Goal: Information Seeking & Learning: Compare options

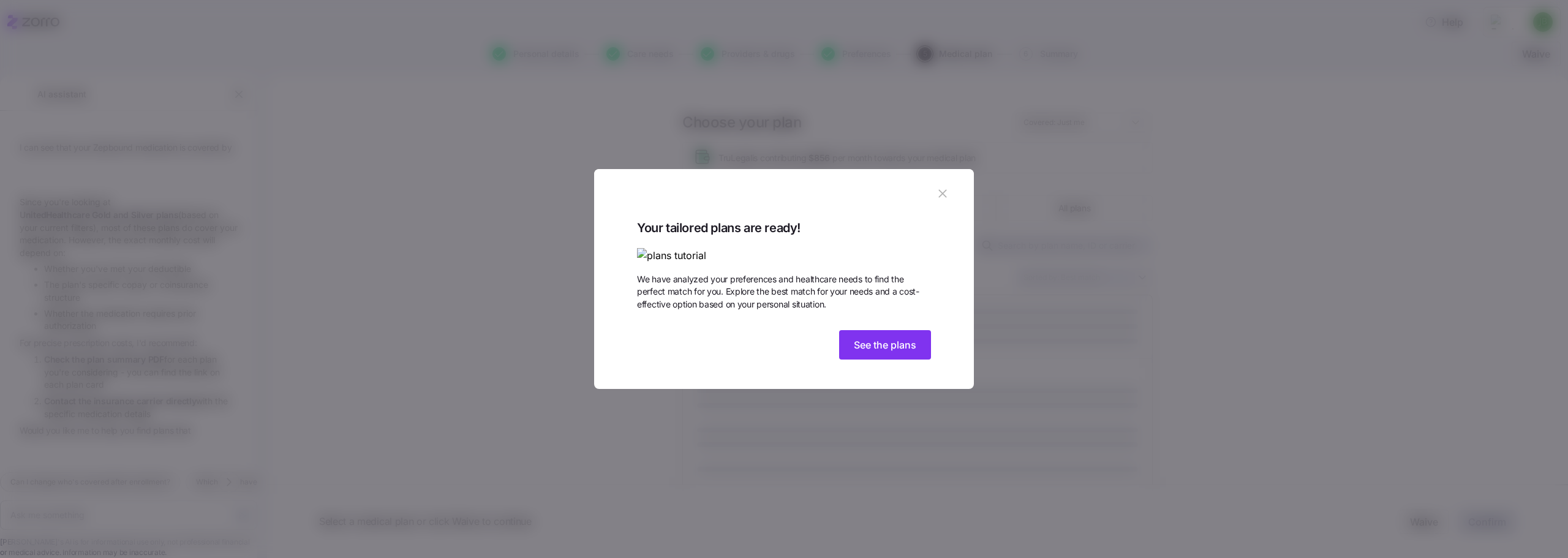
scroll to position [93, 0]
click at [868, 353] on span "See the plans" at bounding box center [885, 345] width 62 height 15
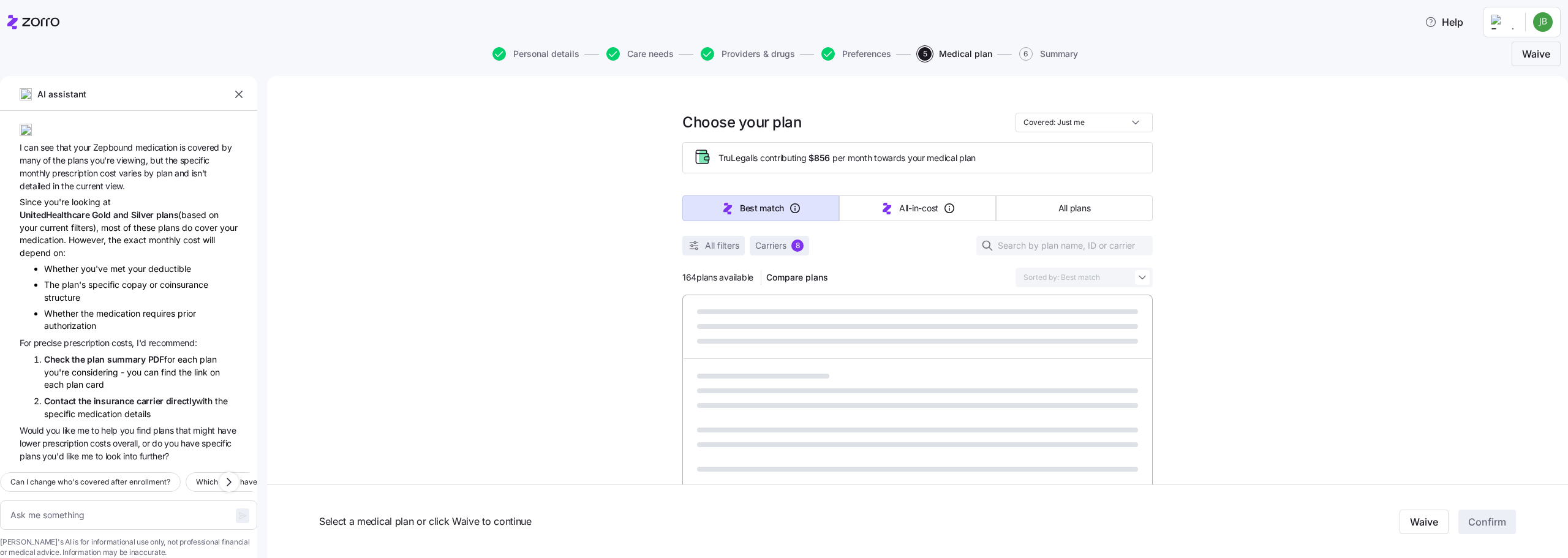
click at [831, 526] on span "Select a medical plan or click Waive to continue" at bounding box center [716, 521] width 794 height 15
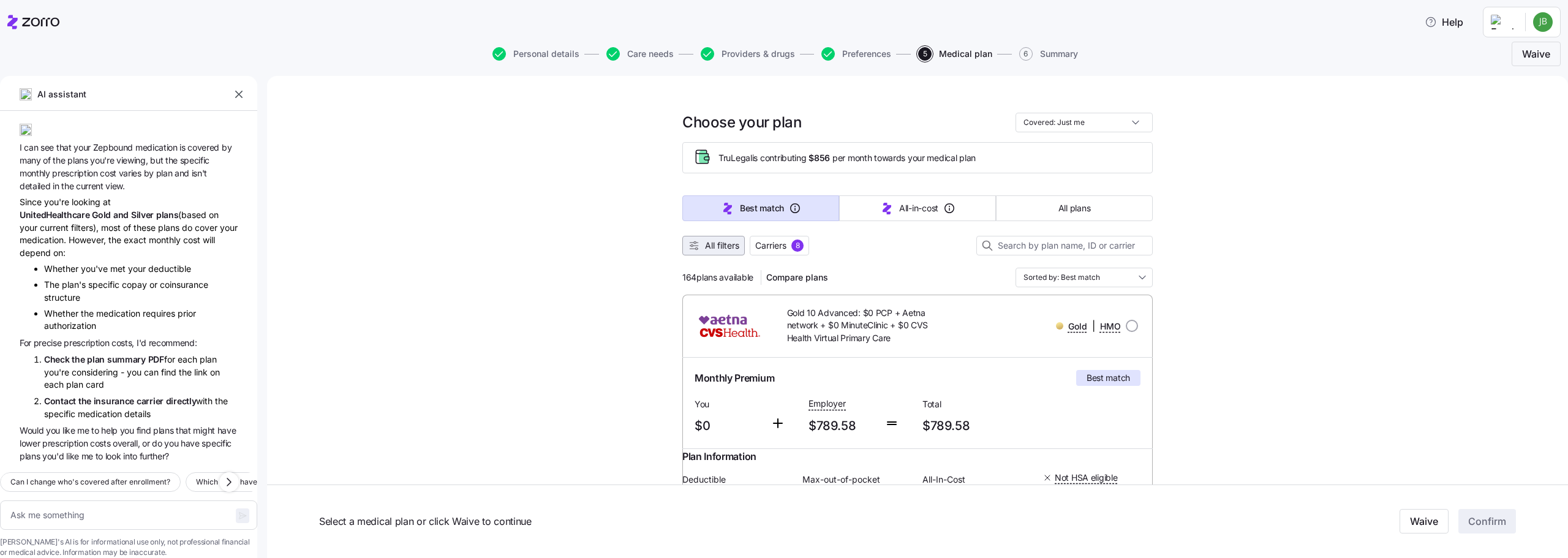
click at [682, 252] on button "All filters" at bounding box center [713, 245] width 62 height 20
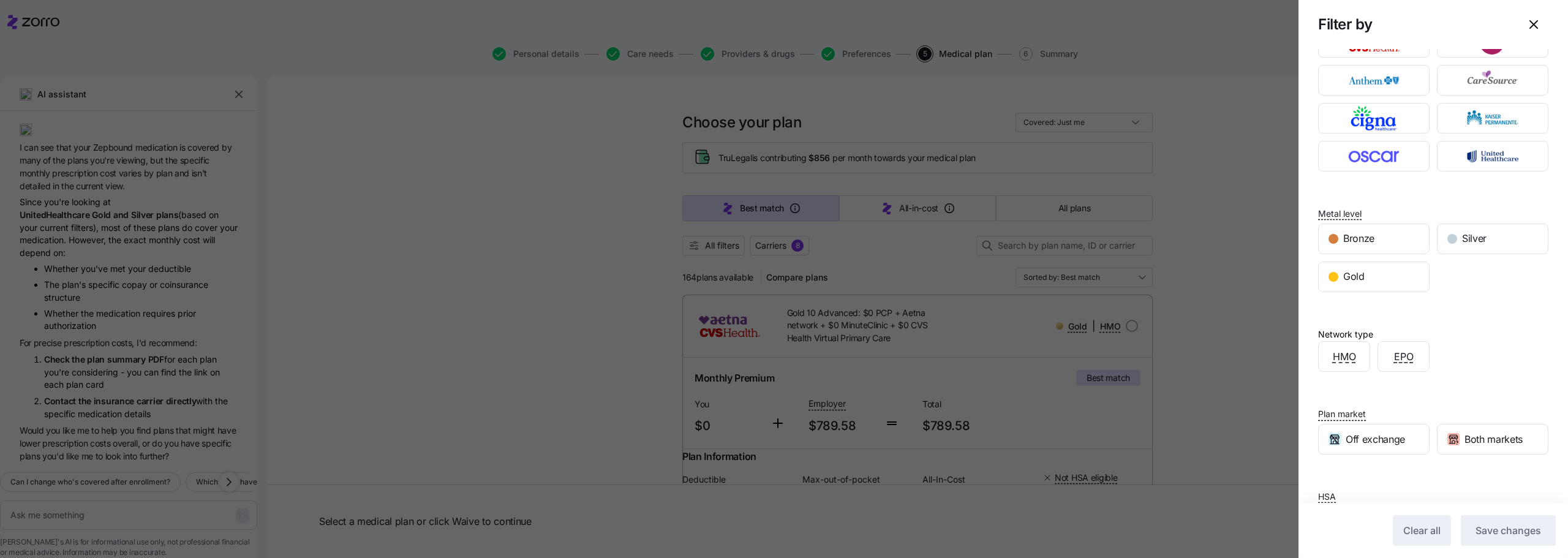
scroll to position [0, 0]
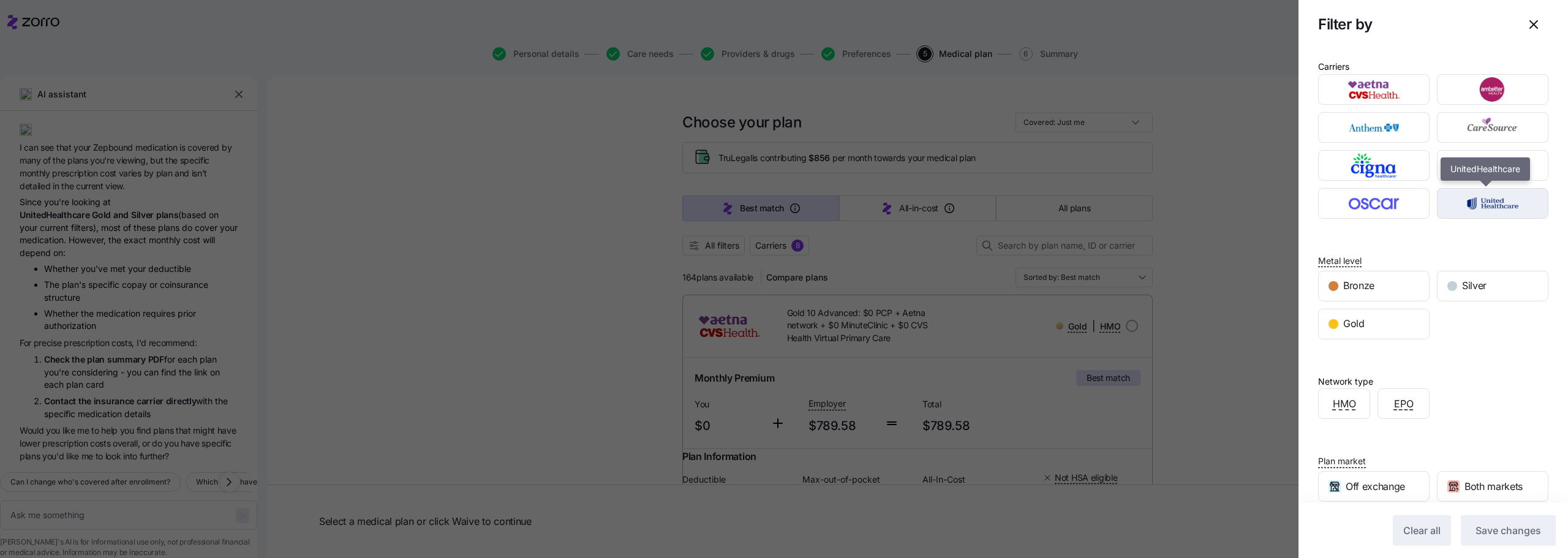
click at [1495, 210] on img "button" at bounding box center [1494, 204] width 90 height 25
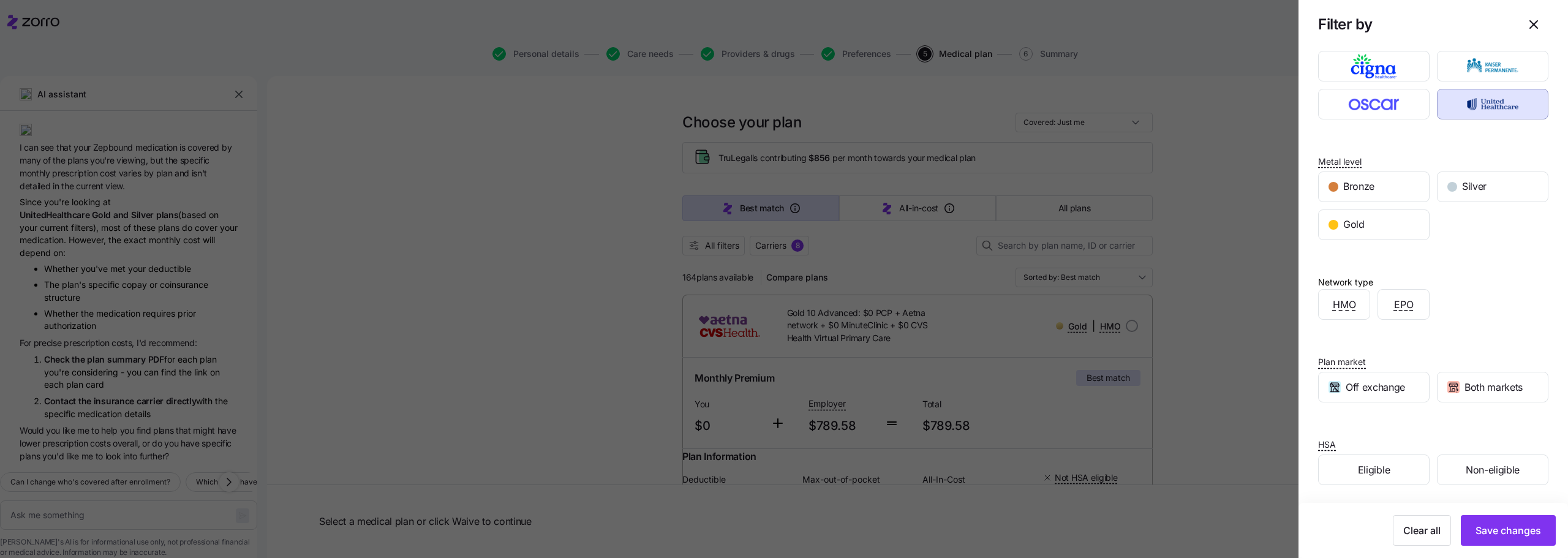
scroll to position [101, 0]
click at [1332, 225] on div "button" at bounding box center [1333, 222] width 9 height 9
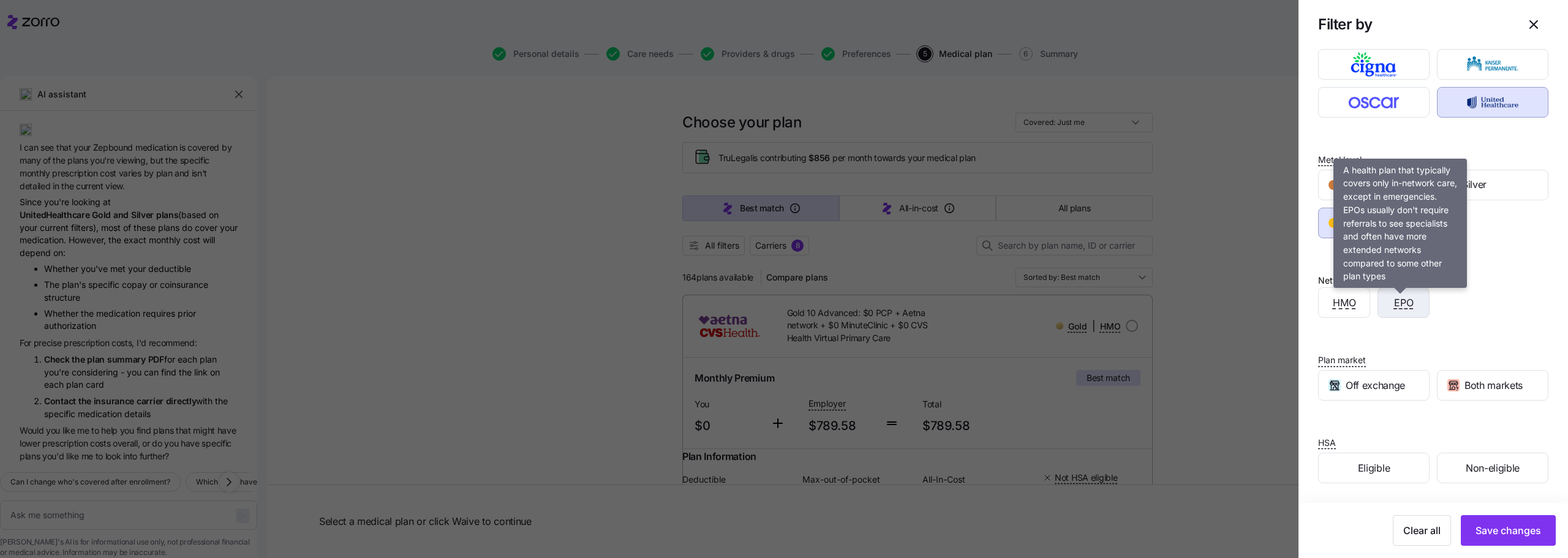
click at [1397, 300] on span "EPO" at bounding box center [1403, 303] width 20 height 15
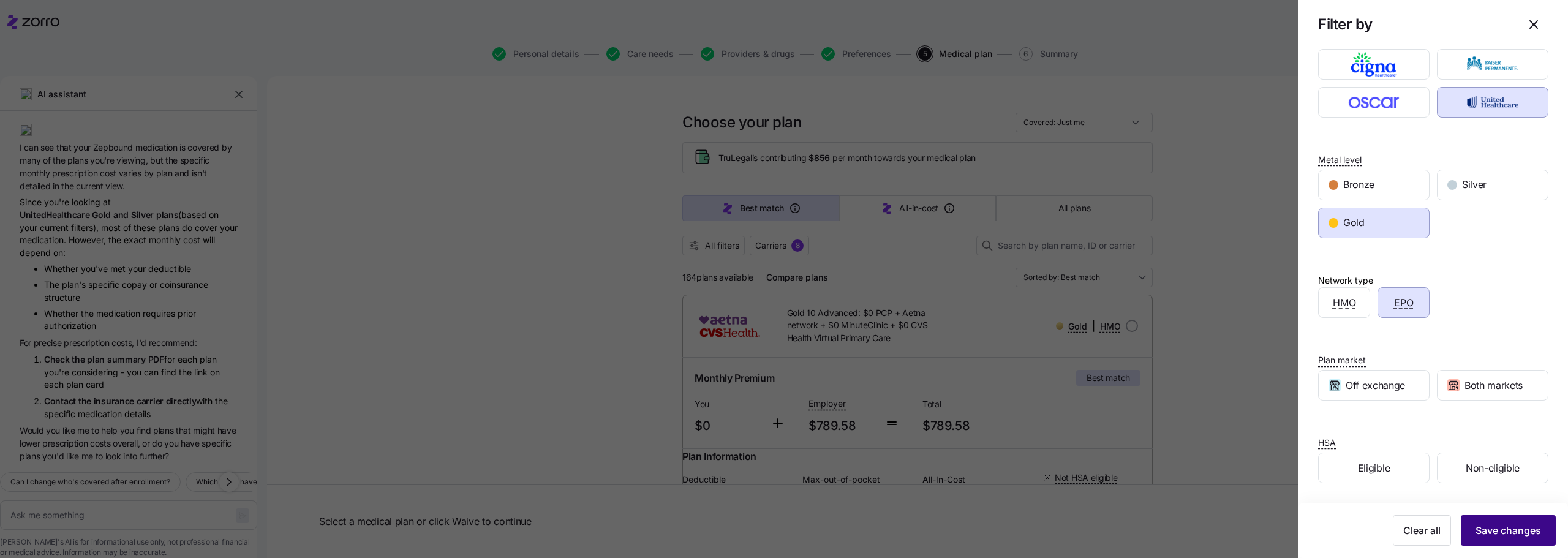
click at [1478, 530] on span "Save changes" at bounding box center [1509, 531] width 66 height 15
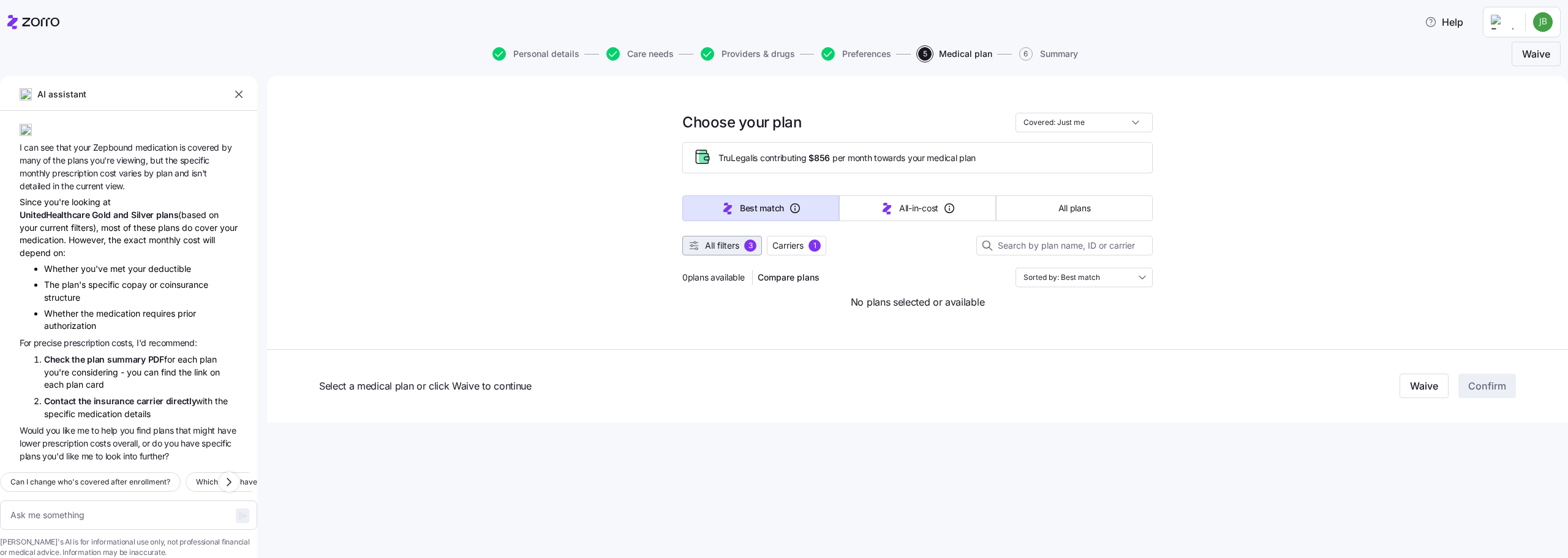
click at [724, 238] on button "All filters 3" at bounding box center [722, 245] width 79 height 20
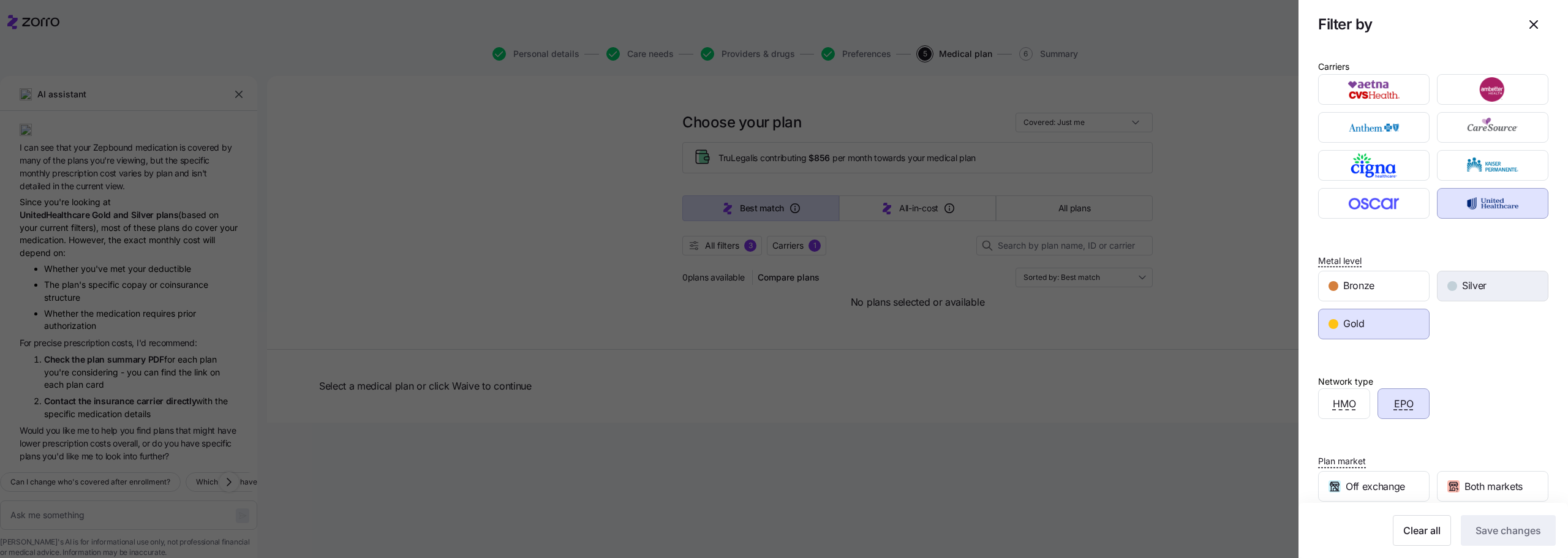
click at [1476, 299] on div "Silver" at bounding box center [1493, 286] width 110 height 29
click at [1467, 538] on button "Save changes" at bounding box center [1508, 531] width 95 height 30
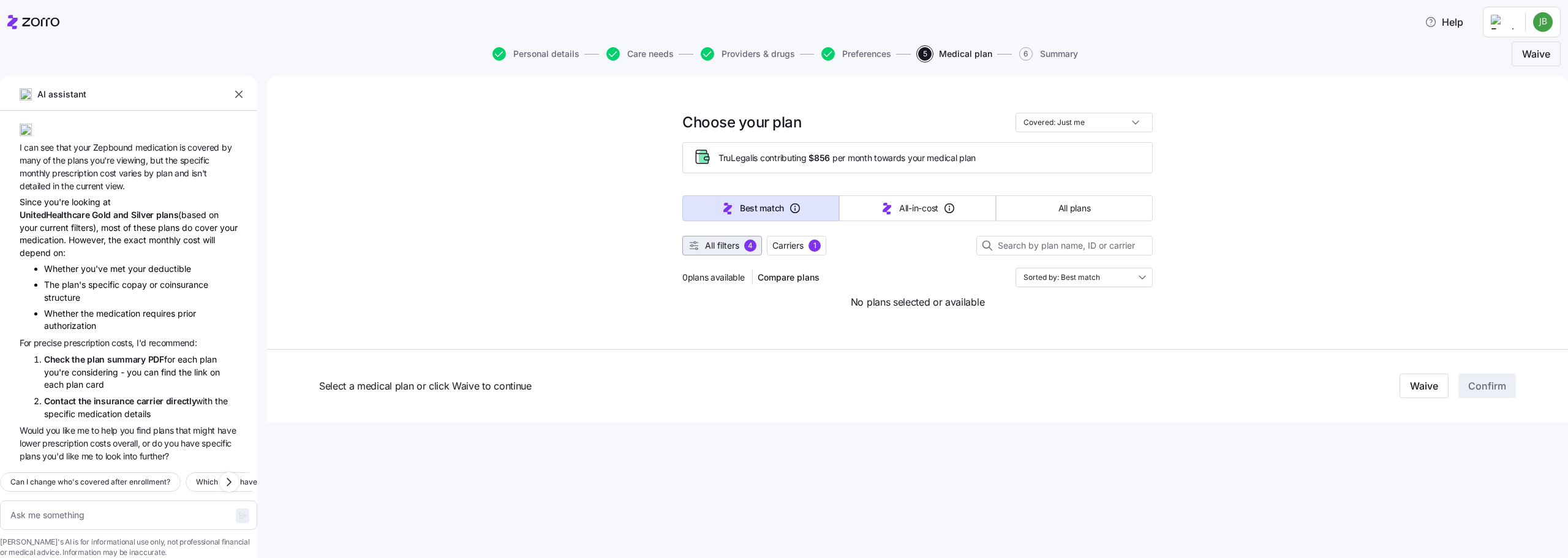
click at [707, 240] on span "All filters" at bounding box center [722, 245] width 34 height 12
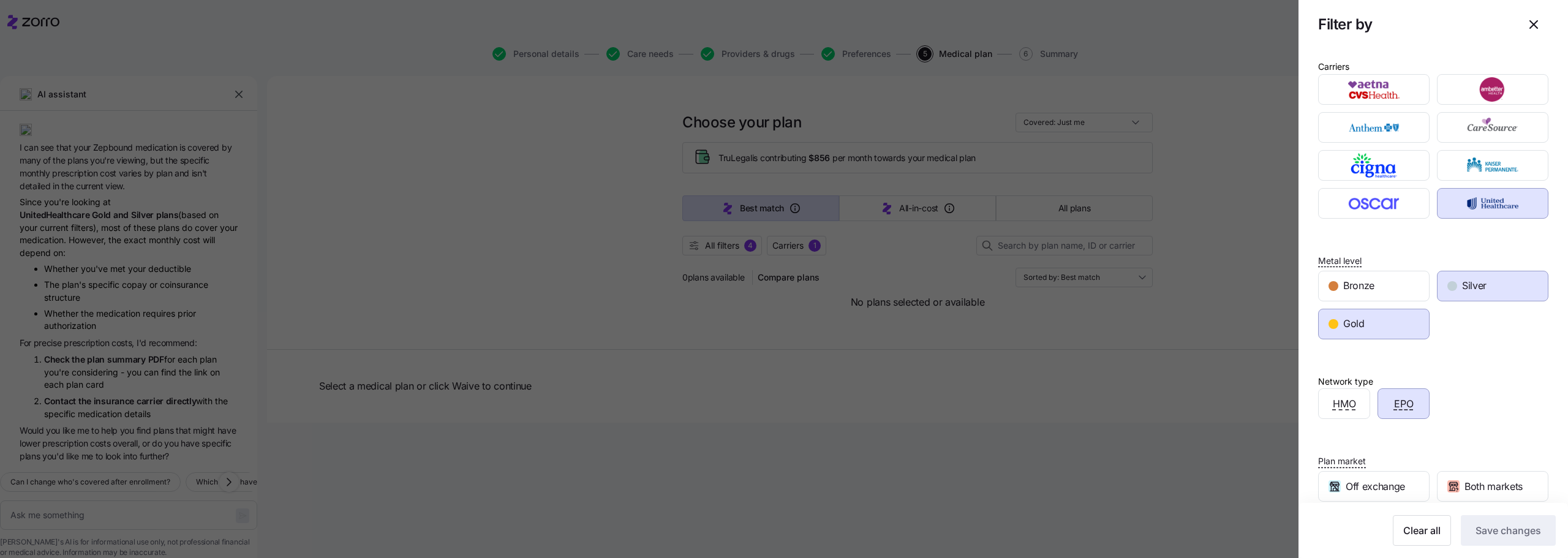
click at [1490, 284] on div "Silver" at bounding box center [1493, 286] width 110 height 29
click at [1412, 398] on div "EPO" at bounding box center [1403, 403] width 51 height 29
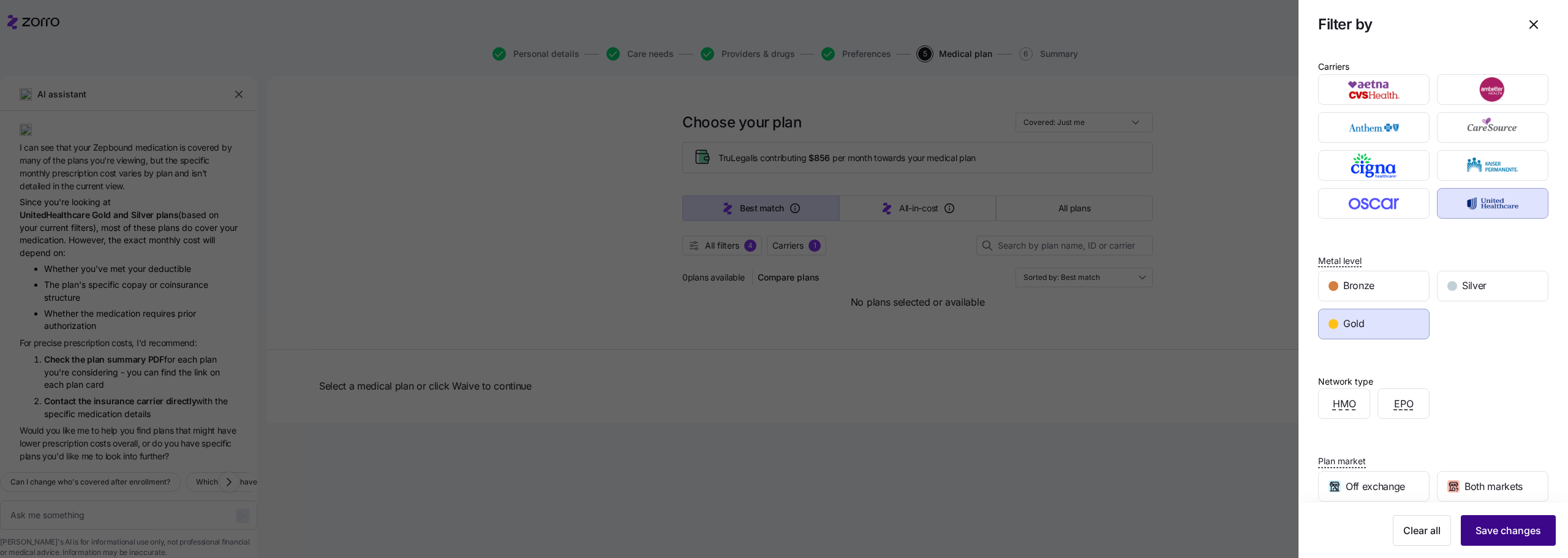
click at [1499, 540] on button "Save changes" at bounding box center [1508, 531] width 95 height 30
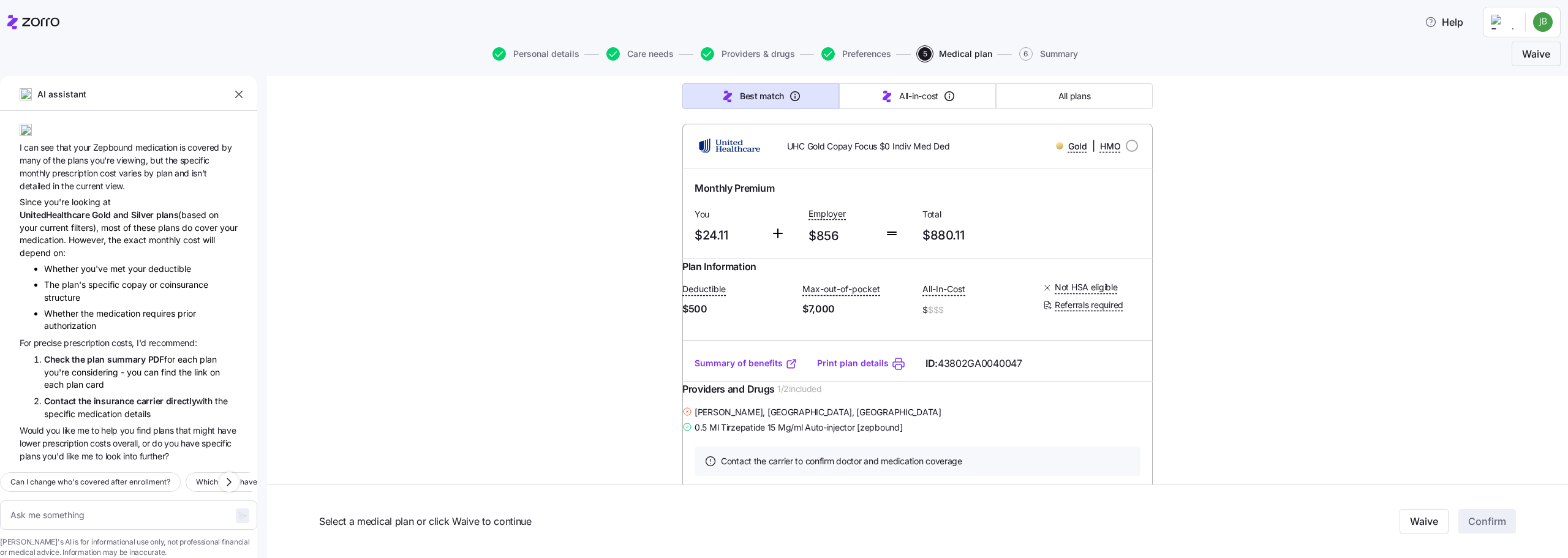
scroll to position [184, 0]
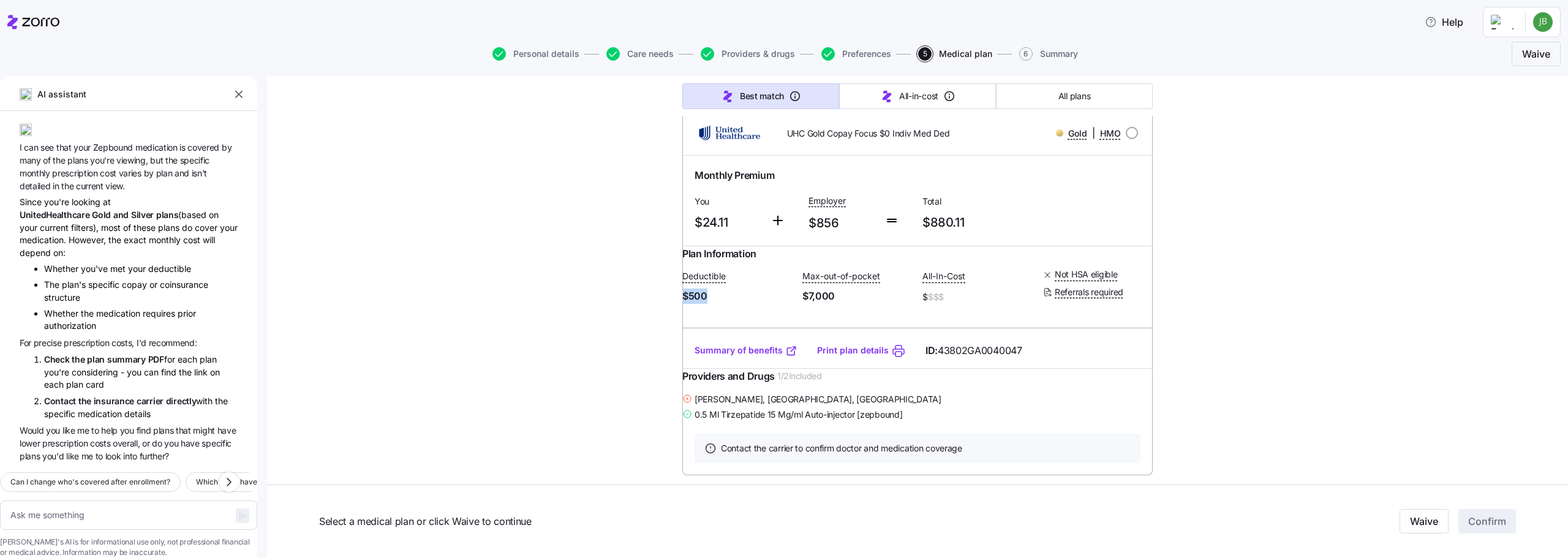
drag, startPoint x: 688, startPoint y: 318, endPoint x: 722, endPoint y: 315, distance: 34.1
click at [722, 315] on div "Plan Information Deductible $500 Max-out-of-pocket $7,000 All-In-Cost $ $$$ Not…" at bounding box center [917, 289] width 470 height 88
click at [722, 304] on span "$500" at bounding box center [737, 296] width 110 height 15
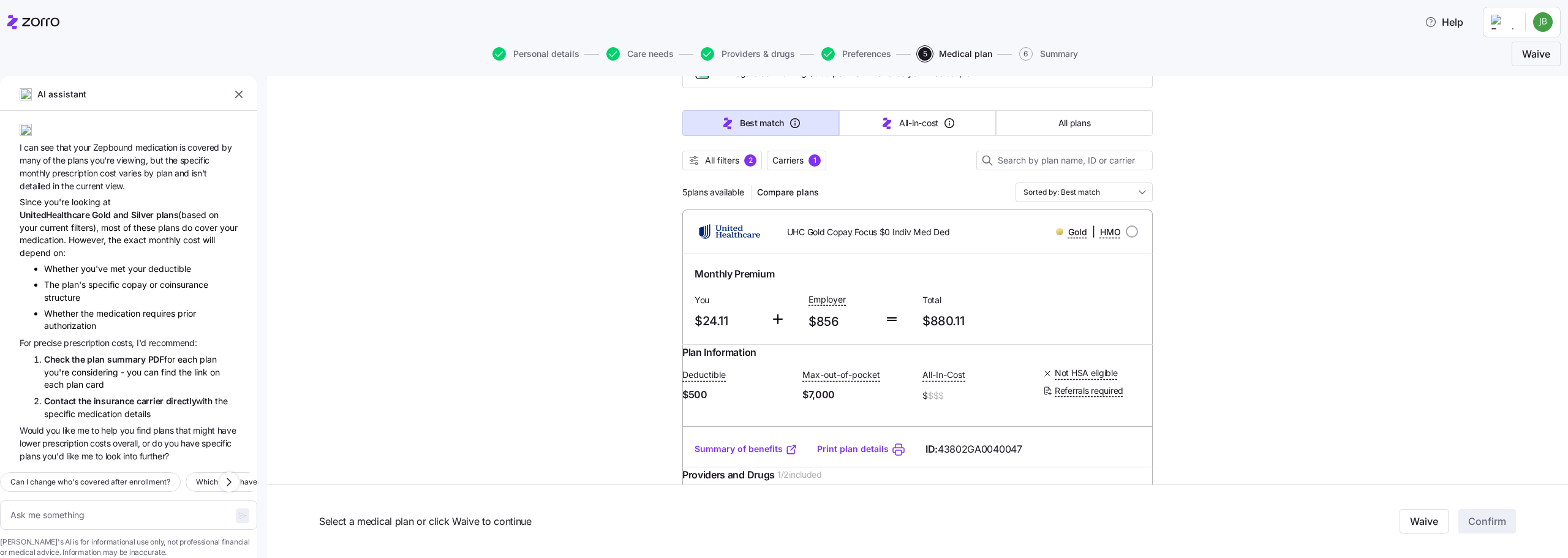
scroll to position [0, 0]
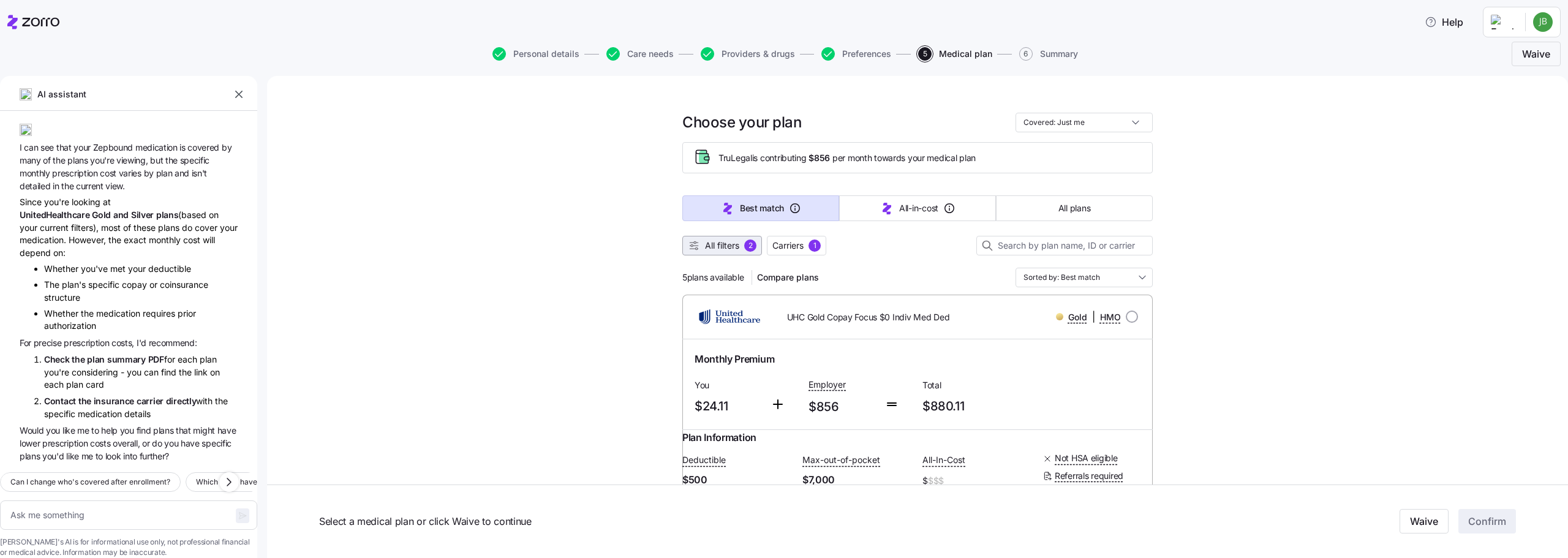
click at [719, 244] on span "All filters" at bounding box center [722, 245] width 34 height 12
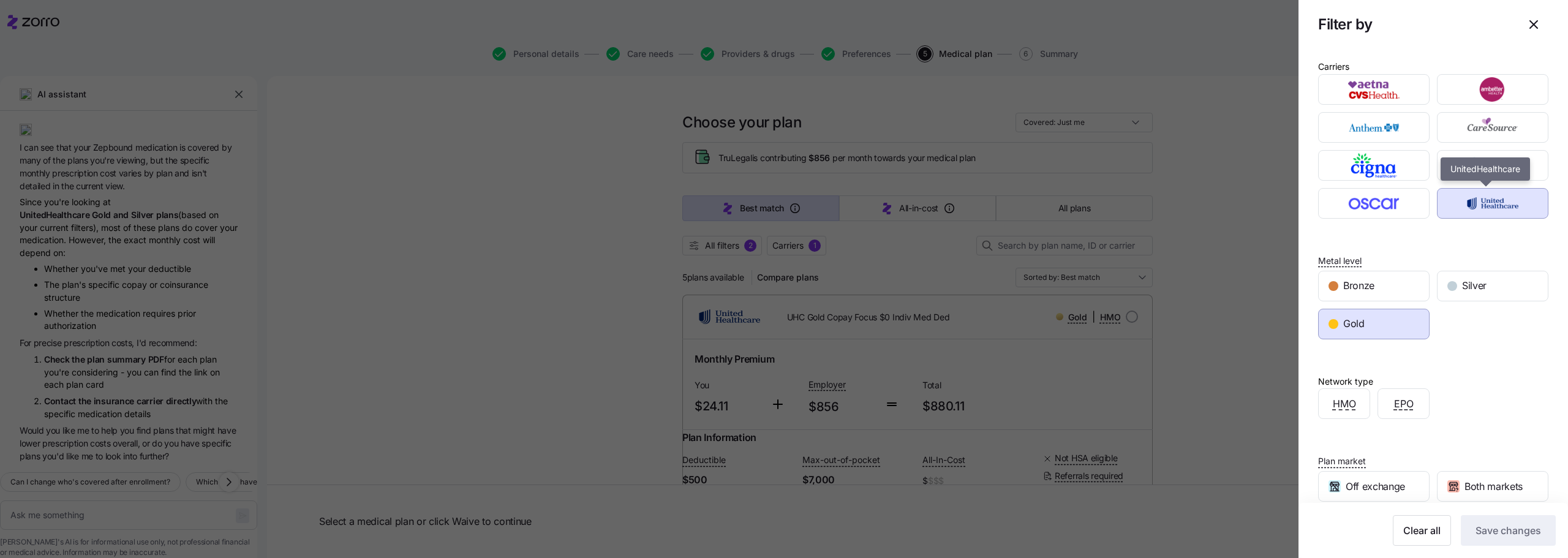
click at [1462, 209] on img "button" at bounding box center [1494, 204] width 90 height 25
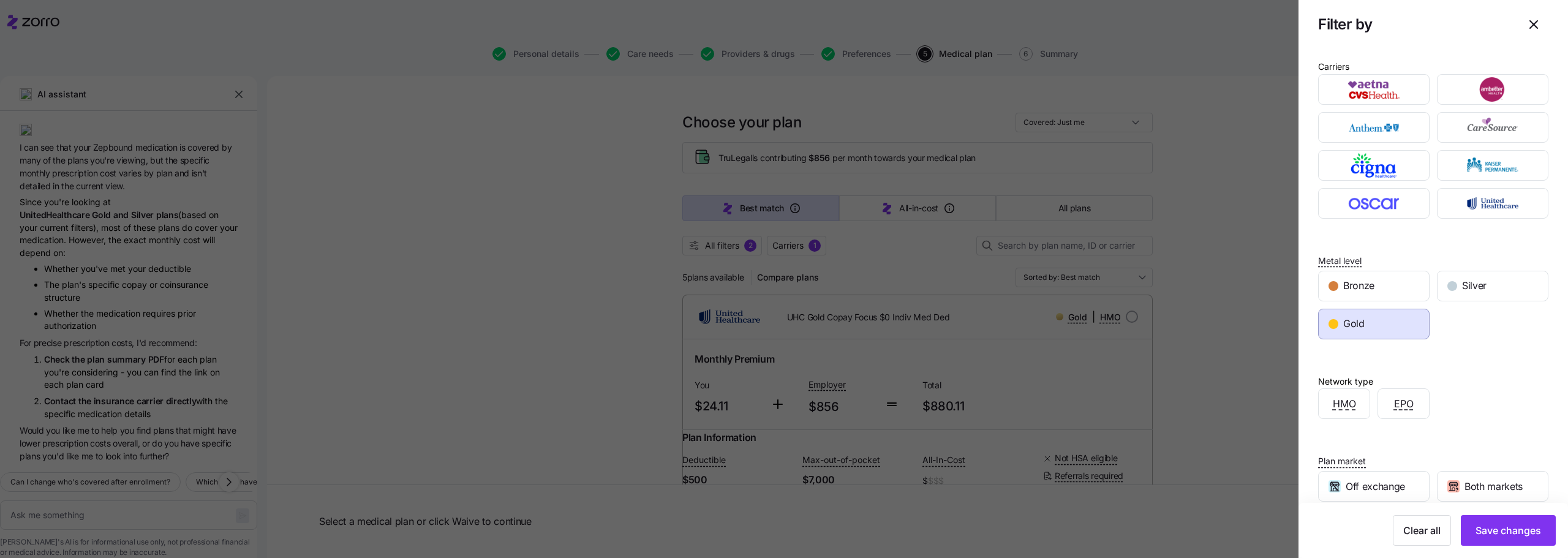
scroll to position [101, 0]
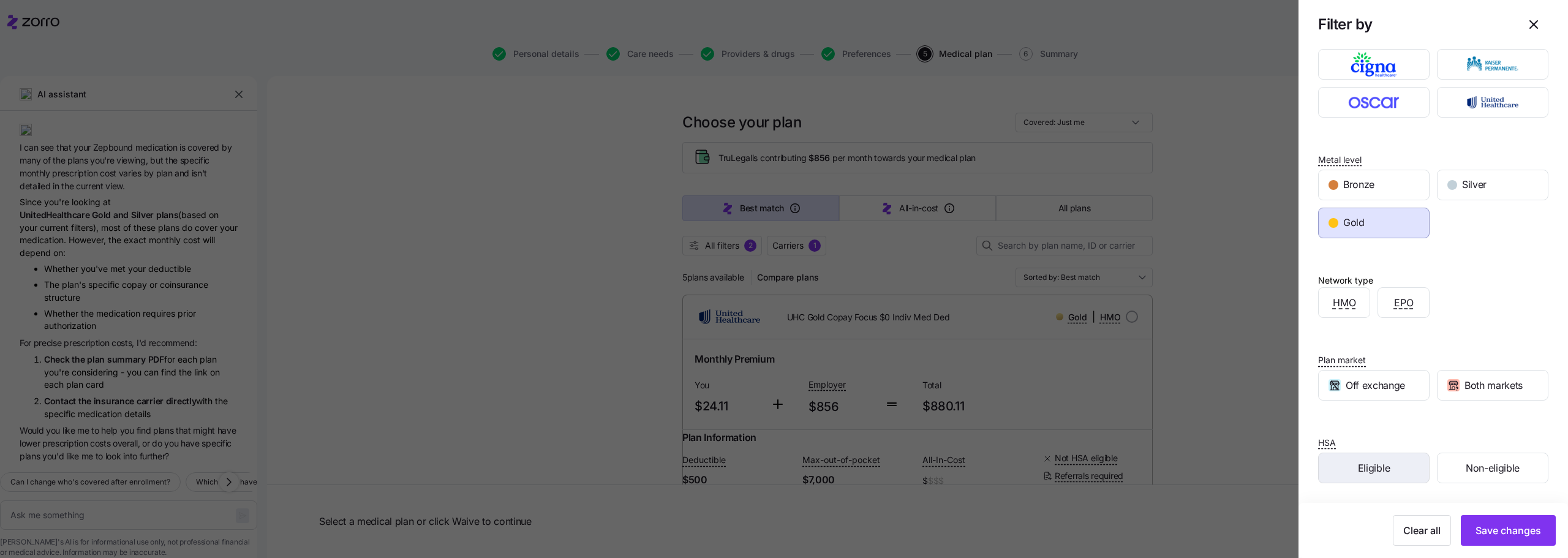
click at [1387, 468] on div "Eligible" at bounding box center [1373, 468] width 110 height 29
click at [1504, 534] on span "Save changes" at bounding box center [1509, 531] width 66 height 15
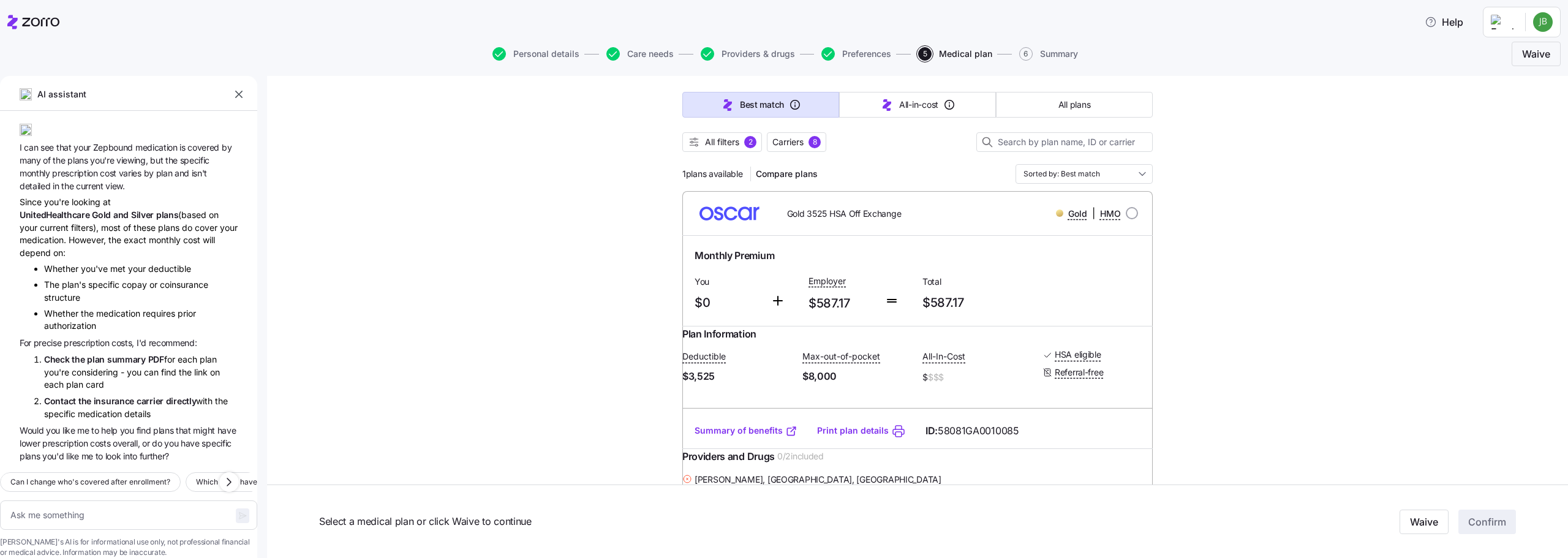
scroll to position [165, 0]
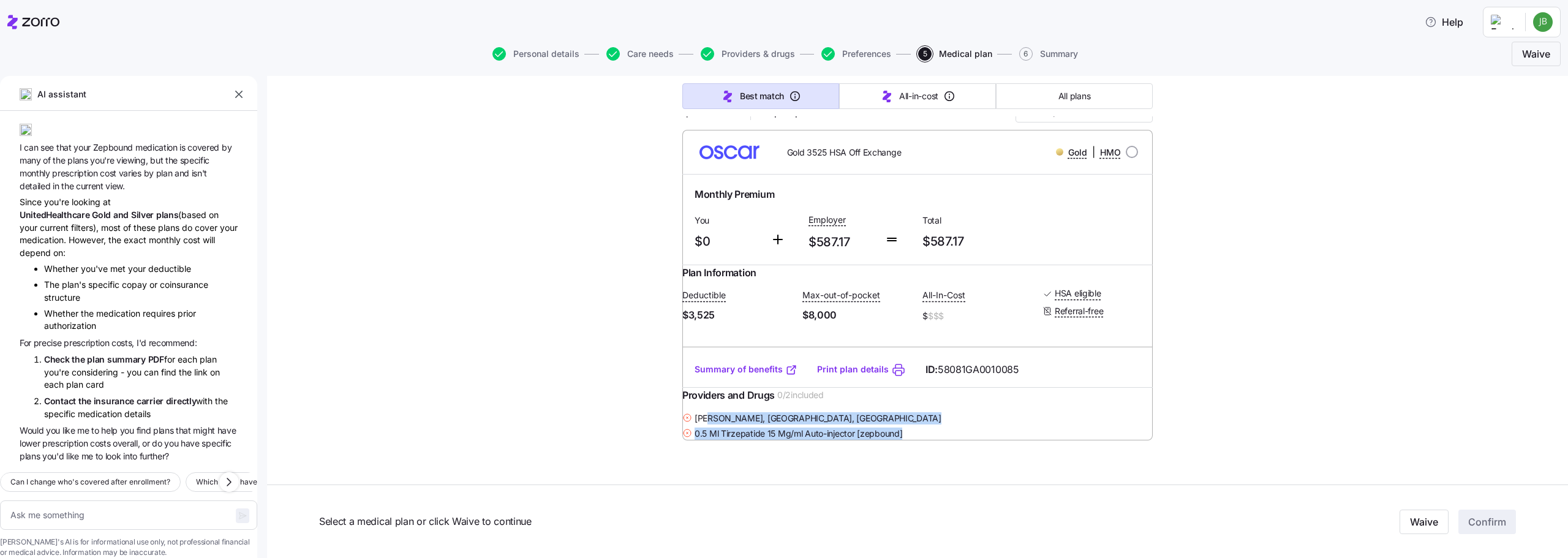
drag, startPoint x: 720, startPoint y: 443, endPoint x: 908, endPoint y: 468, distance: 189.7
click at [908, 441] on div "[PERSON_NAME] , [GEOGRAPHIC_DATA], [GEOGRAPHIC_DATA] 0.5 Ml Tirzepatide 15 Mg/m…" at bounding box center [917, 425] width 470 height 30
click at [916, 441] on div "0.5 Ml Tirzepatide 15 Mg/ml Auto-injector [zepbound]" at bounding box center [917, 434] width 470 height 15
drag, startPoint x: 916, startPoint y: 459, endPoint x: 721, endPoint y: 446, distance: 195.4
click at [721, 441] on div "[PERSON_NAME] , [GEOGRAPHIC_DATA], [GEOGRAPHIC_DATA] 0.5 Ml Tirzepatide 15 Mg/m…" at bounding box center [917, 425] width 470 height 30
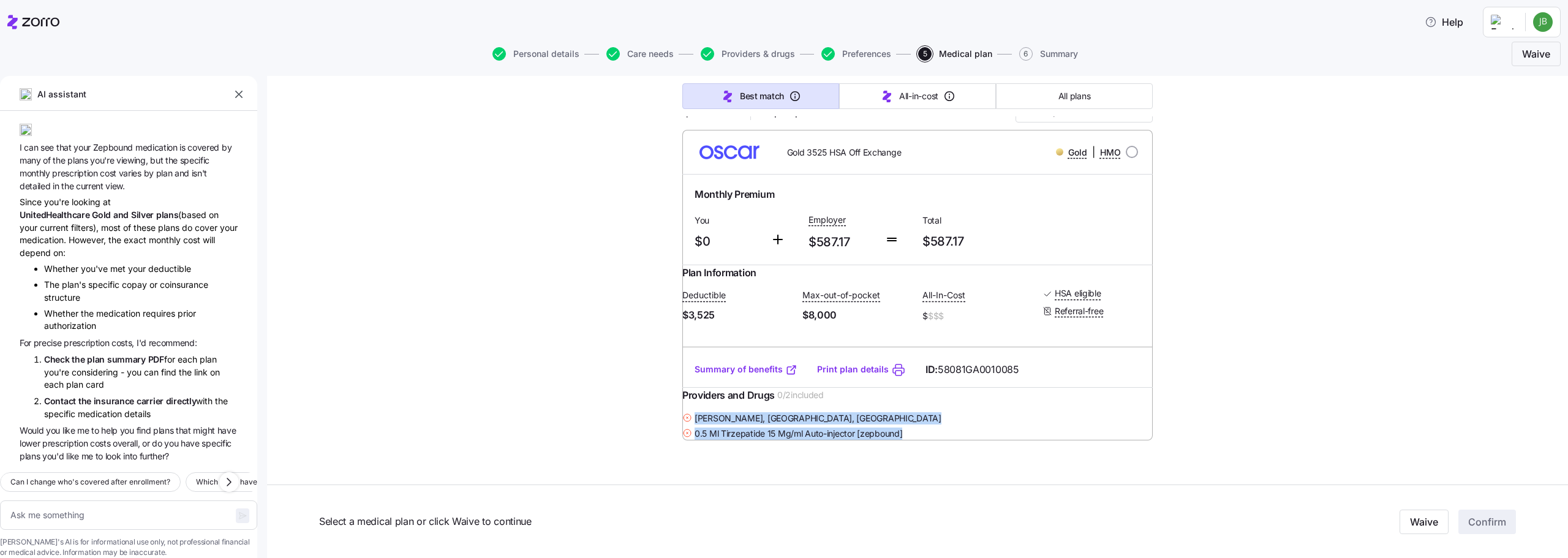
click at [721, 424] on span "[PERSON_NAME] , [GEOGRAPHIC_DATA], [GEOGRAPHIC_DATA]" at bounding box center [818, 418] width 247 height 12
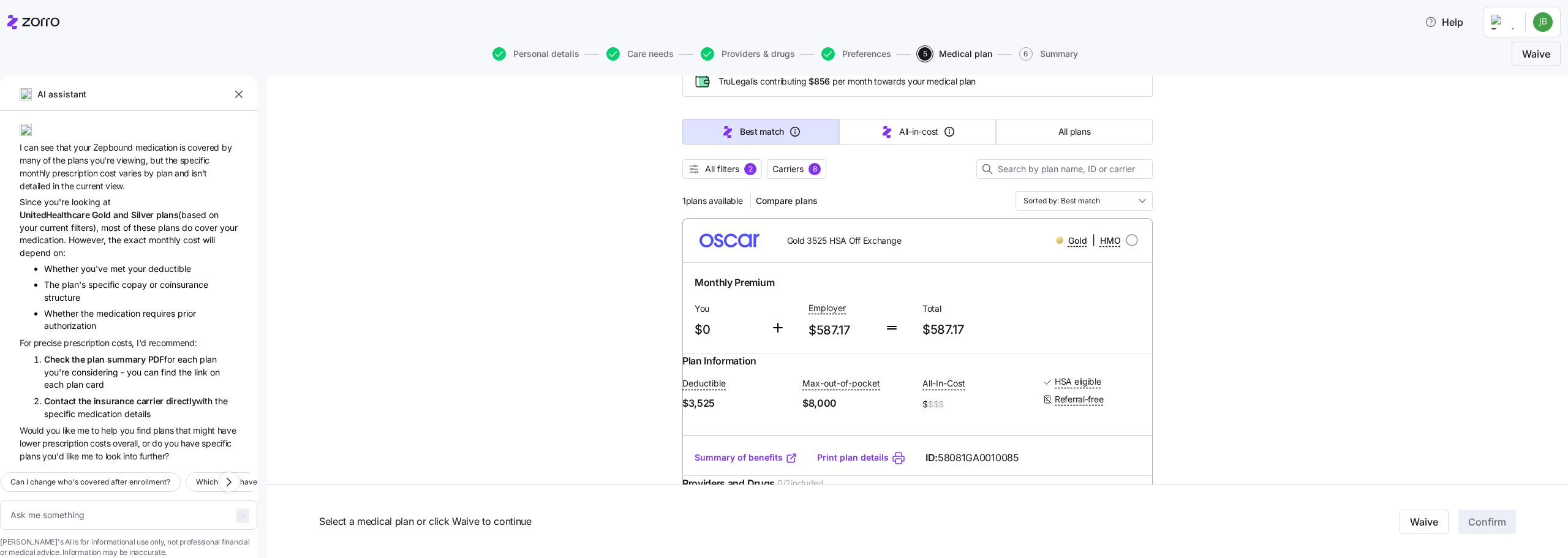
scroll to position [0, 0]
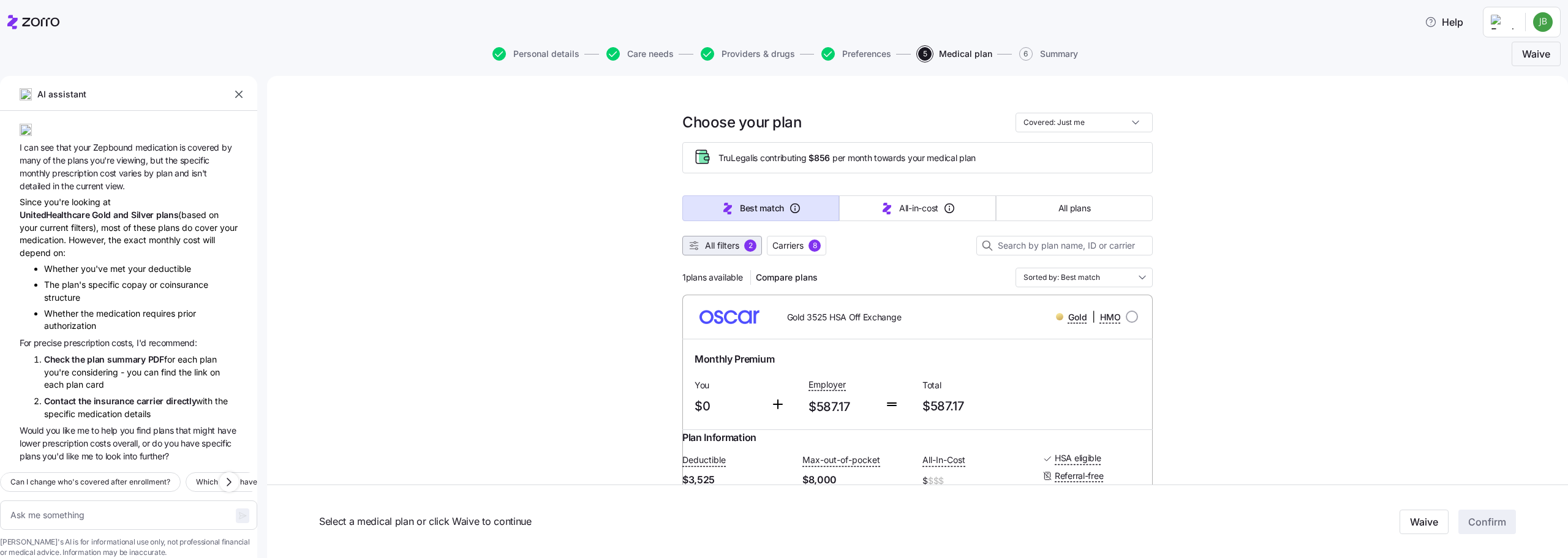
click at [720, 248] on span "All filters" at bounding box center [722, 245] width 34 height 12
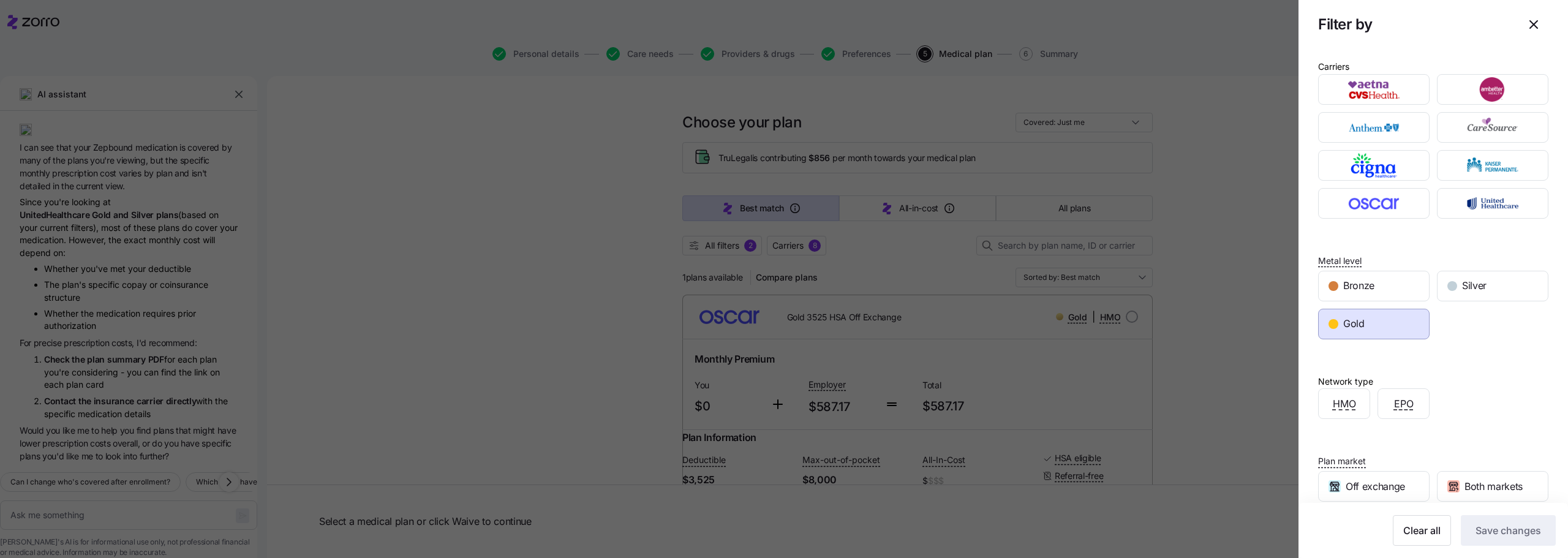
click at [1367, 329] on div "Gold" at bounding box center [1373, 323] width 110 height 29
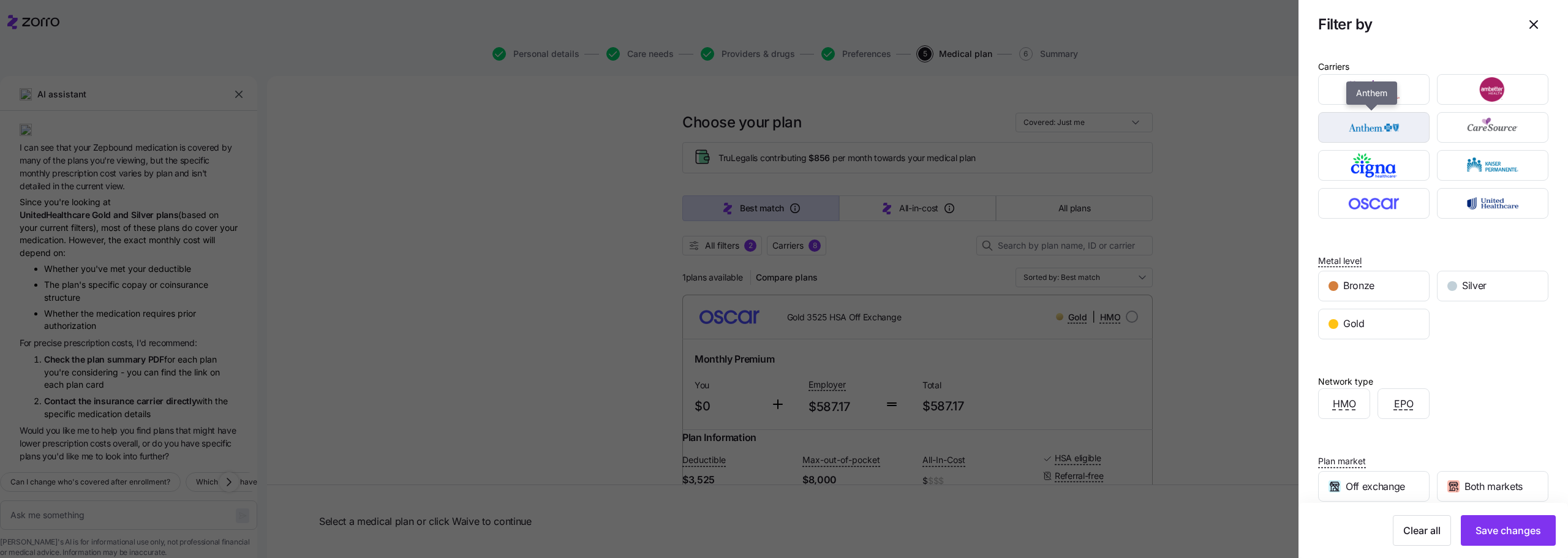
click at [1363, 113] on div "button" at bounding box center [1373, 127] width 110 height 29
click at [1370, 332] on div "Gold" at bounding box center [1373, 323] width 110 height 29
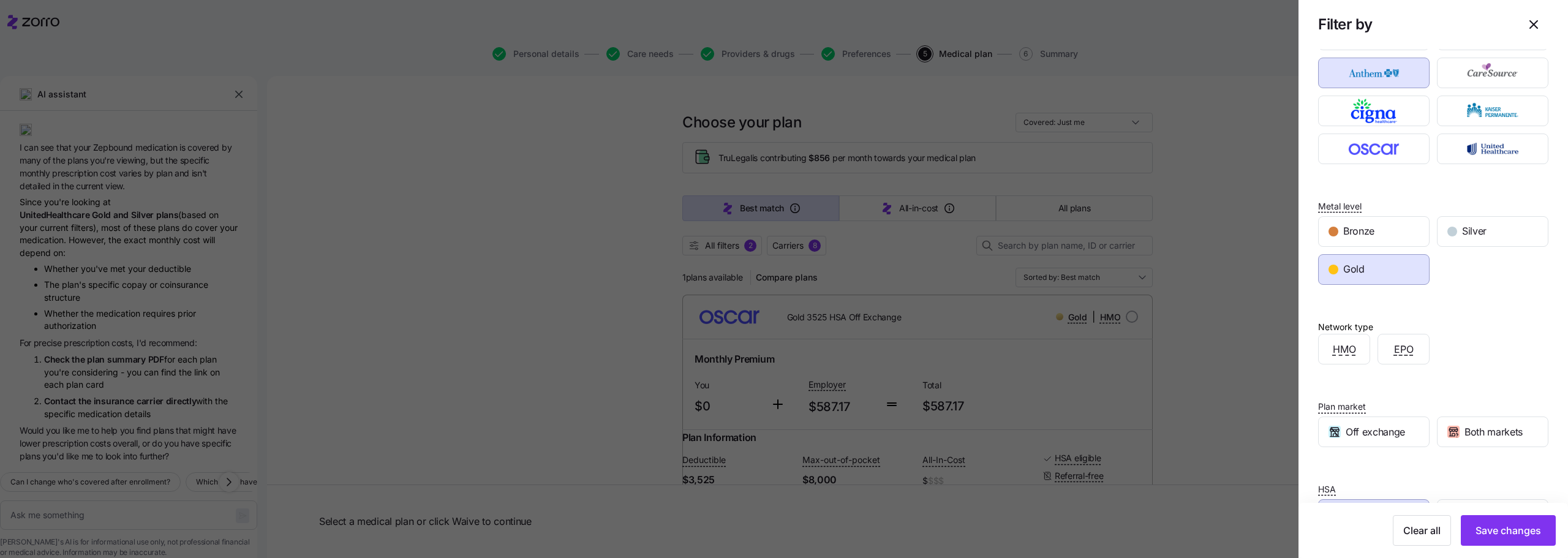
scroll to position [101, 0]
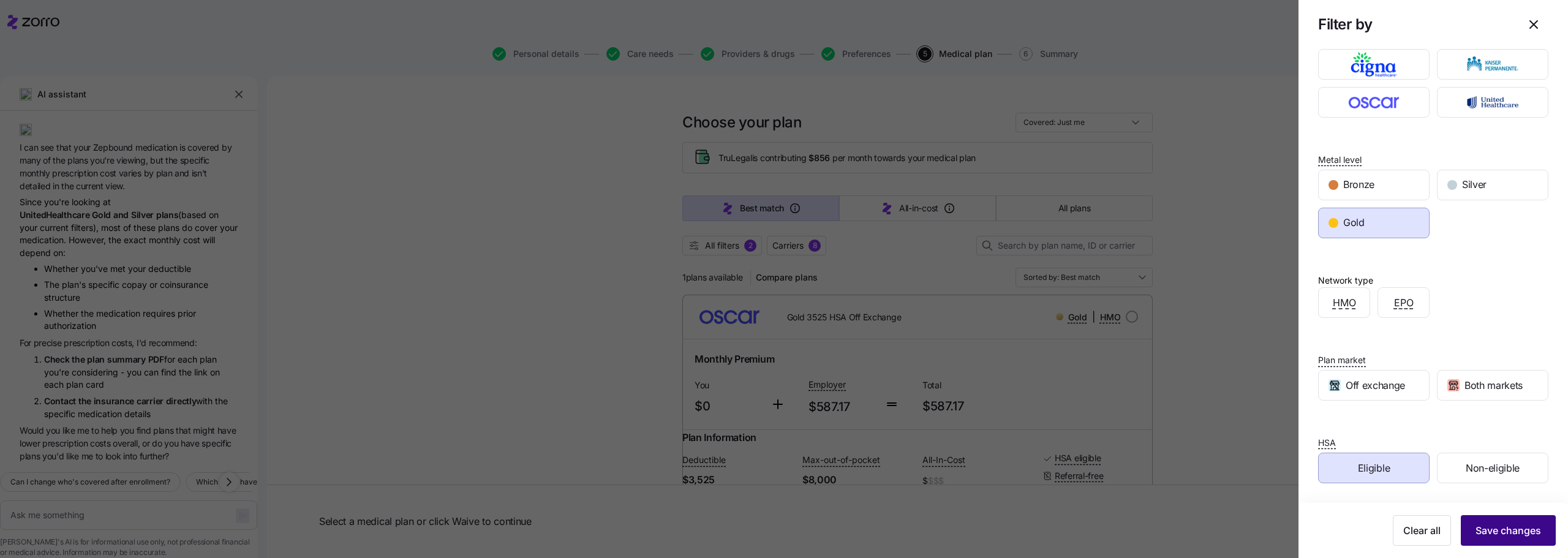
click at [1510, 526] on span "Save changes" at bounding box center [1509, 531] width 66 height 15
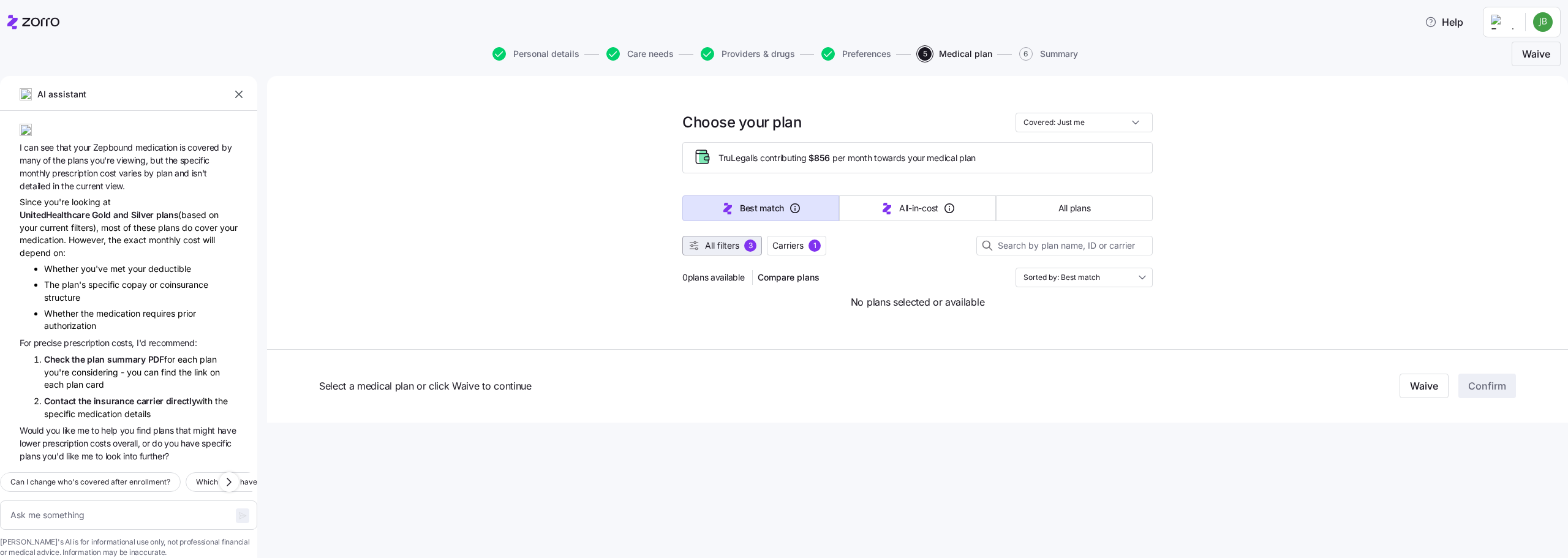
click at [713, 248] on span "All filters" at bounding box center [722, 245] width 34 height 12
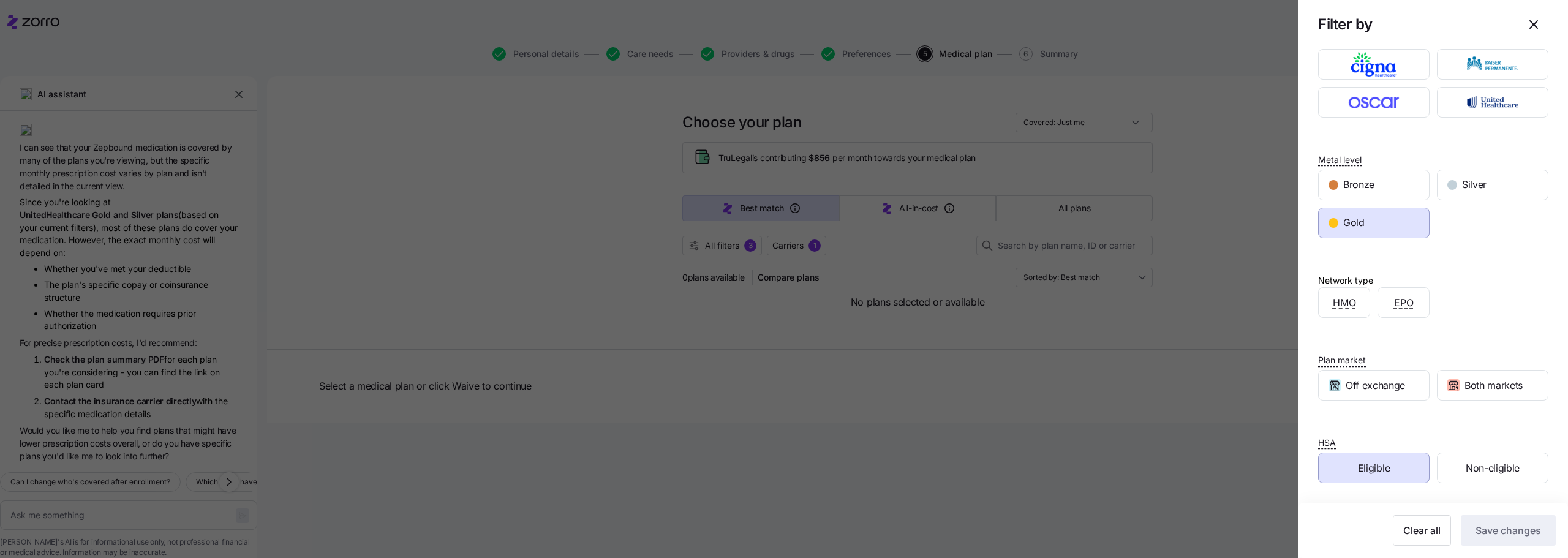
click at [1401, 465] on div "Eligible" at bounding box center [1373, 468] width 110 height 29
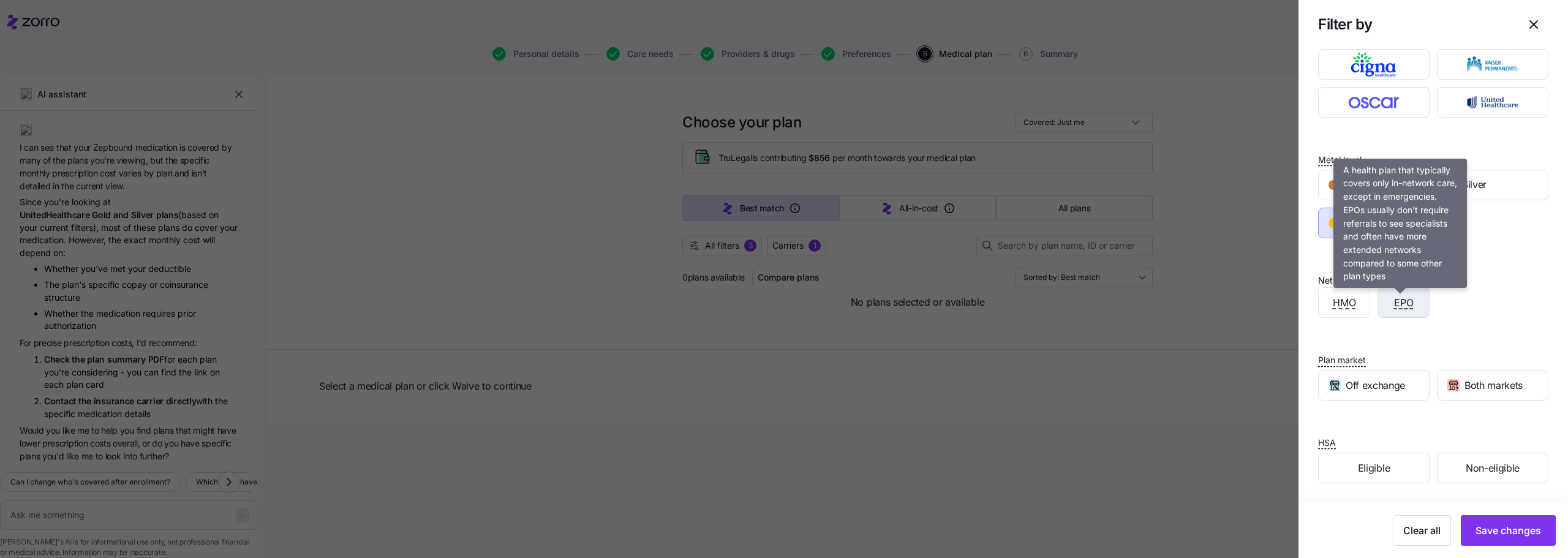
click at [1398, 304] on span "EPO" at bounding box center [1403, 303] width 20 height 15
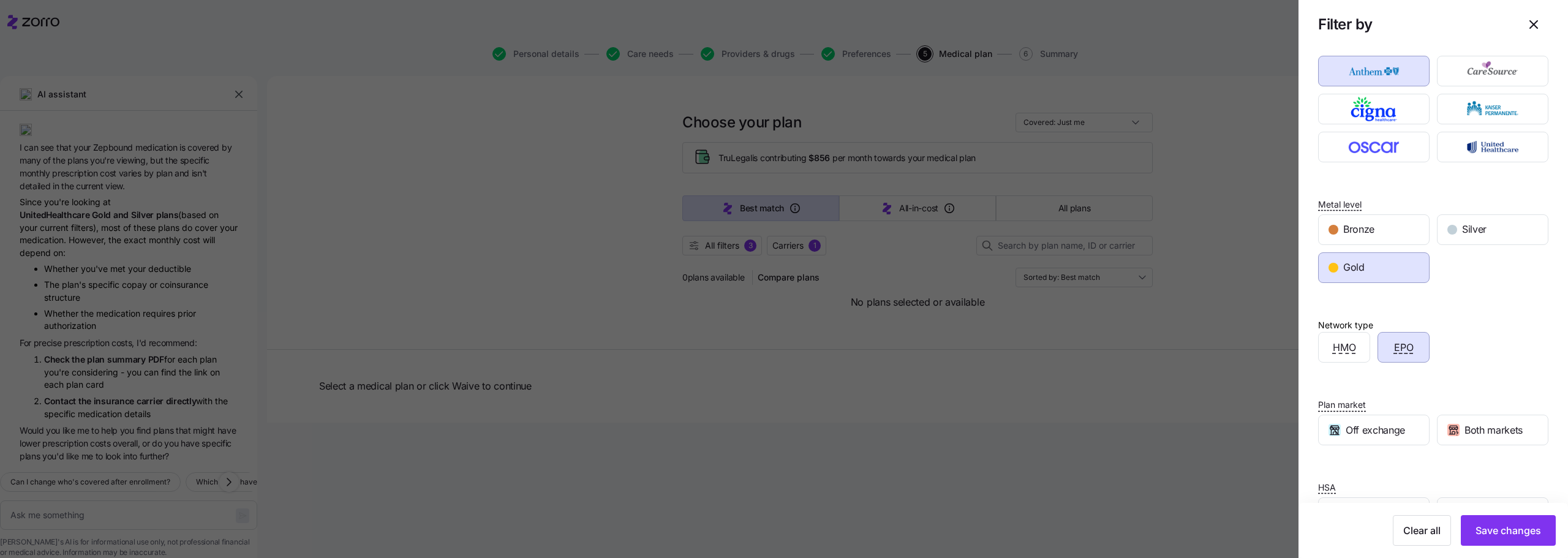
scroll to position [0, 0]
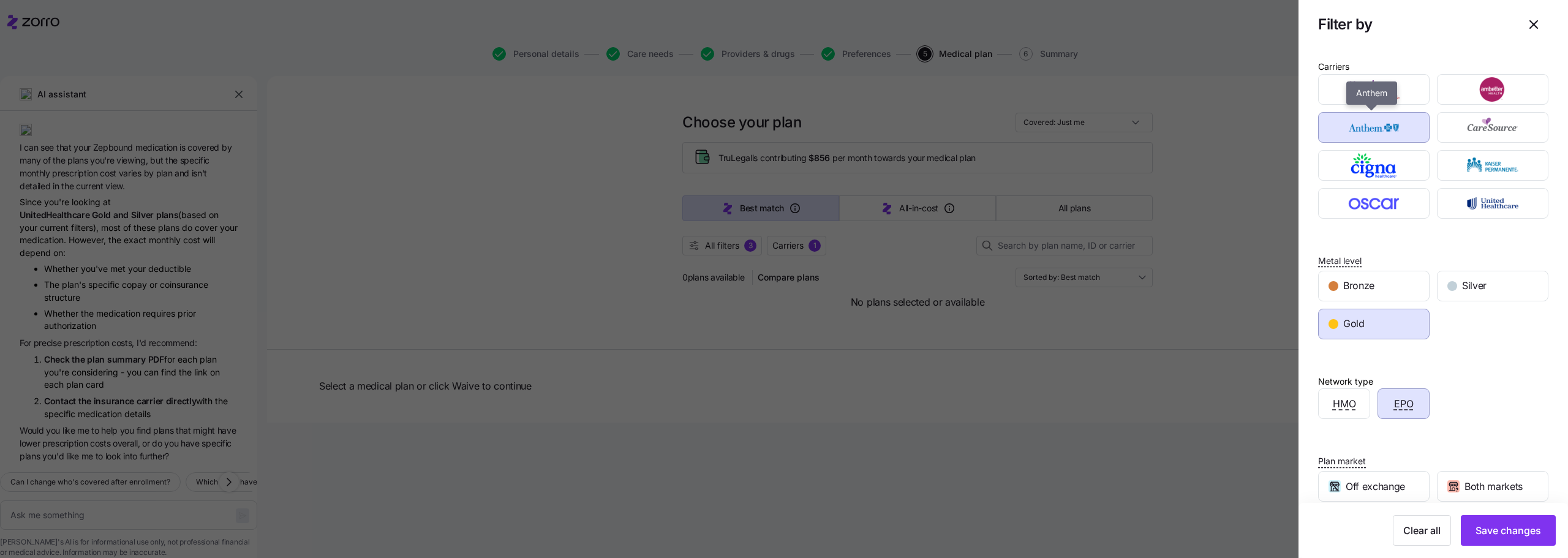
click at [1381, 130] on img "button" at bounding box center [1374, 127] width 90 height 25
click at [1498, 528] on span "Save changes" at bounding box center [1509, 531] width 66 height 15
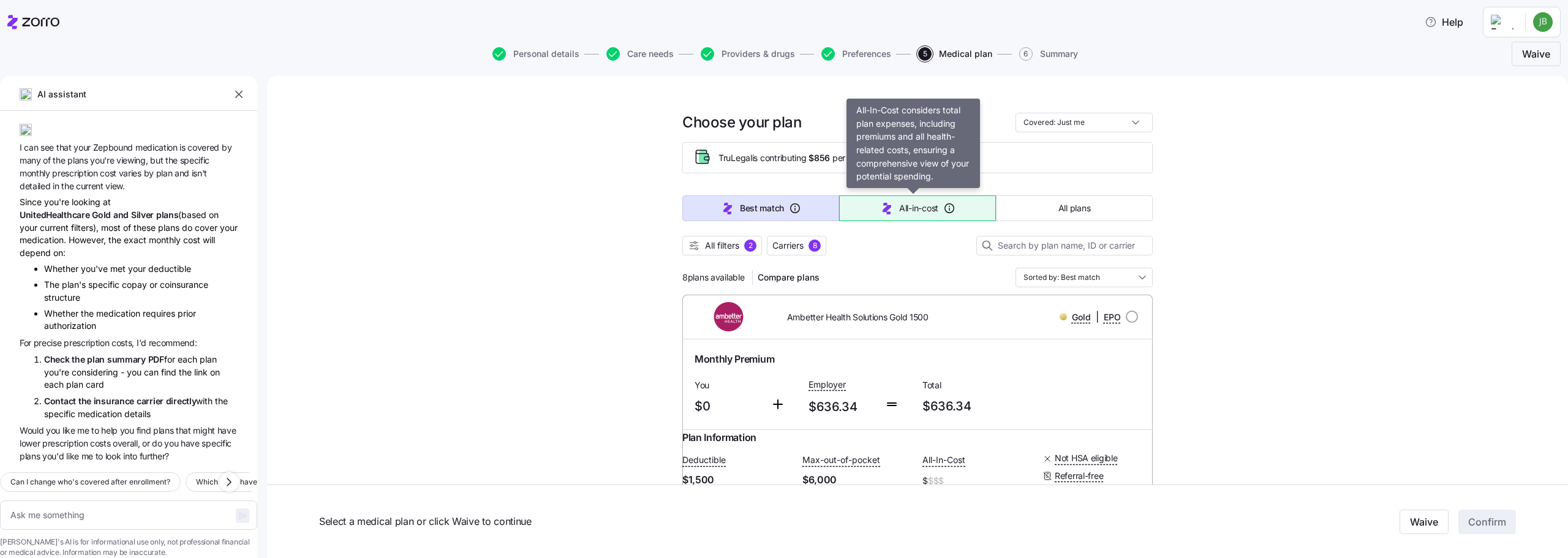
click at [920, 199] on button "All-in-cost" at bounding box center [917, 207] width 156 height 25
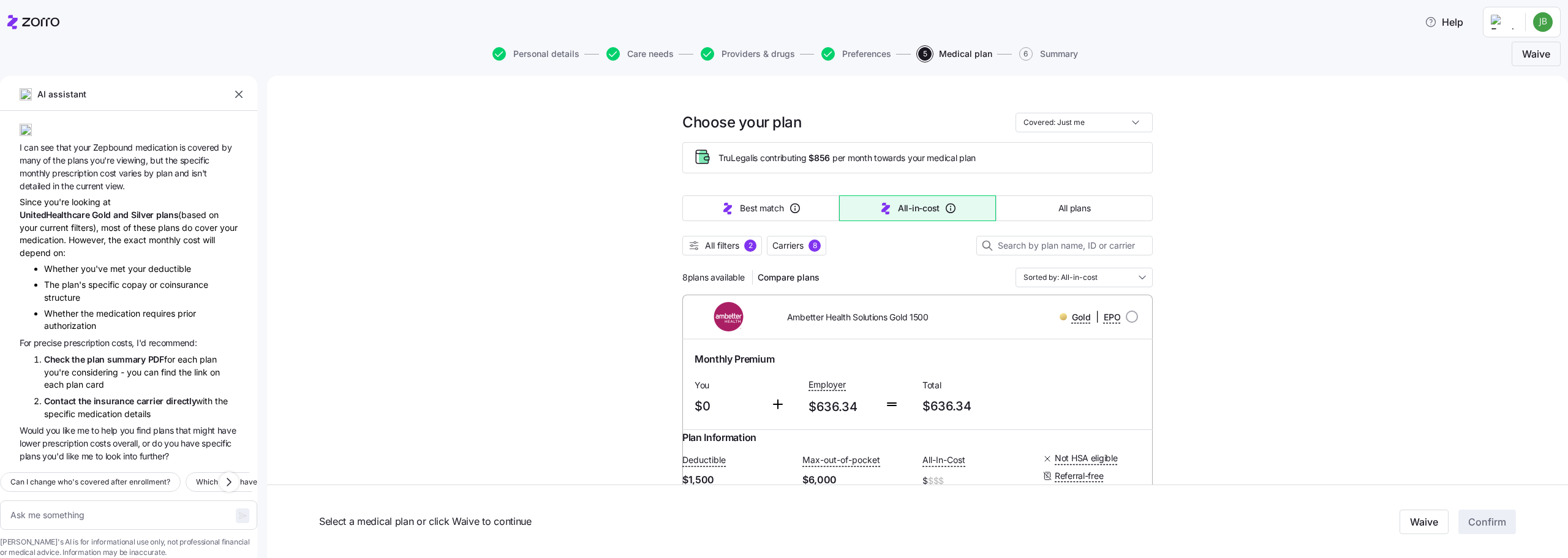
type textarea "x"
type input "Sorted by: All-in-cost"
click at [1103, 271] on input "Sorted by: All-in-cost" at bounding box center [1085, 277] width 138 height 20
click at [1065, 369] on div "Deductible" at bounding box center [1079, 369] width 127 height 21
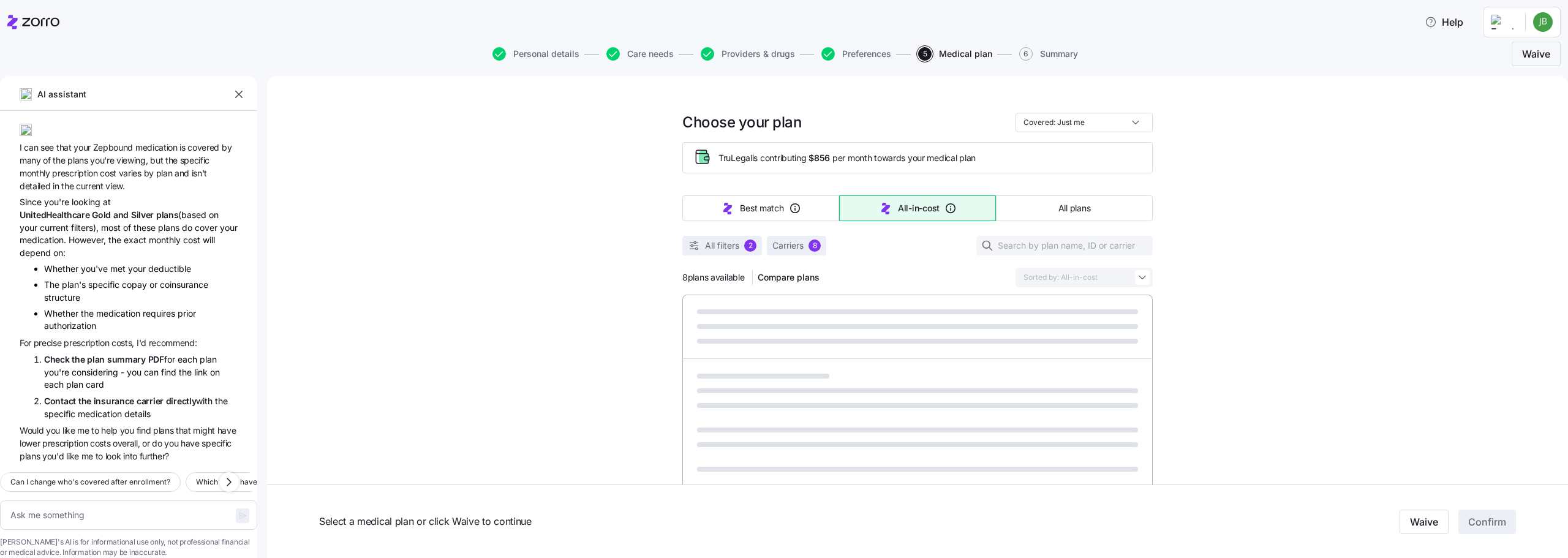
type textarea "x"
type input "Sorted by: Deductible"
